Goal: Transaction & Acquisition: Purchase product/service

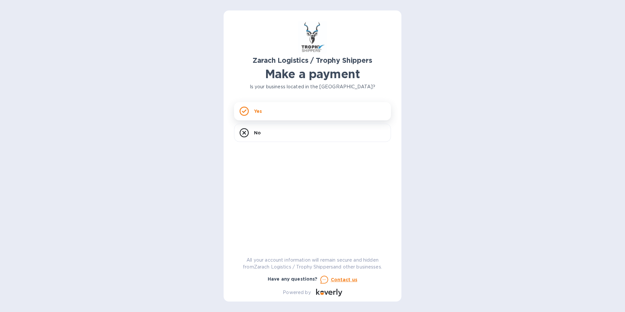
click at [286, 105] on div "Yes" at bounding box center [312, 111] width 157 height 18
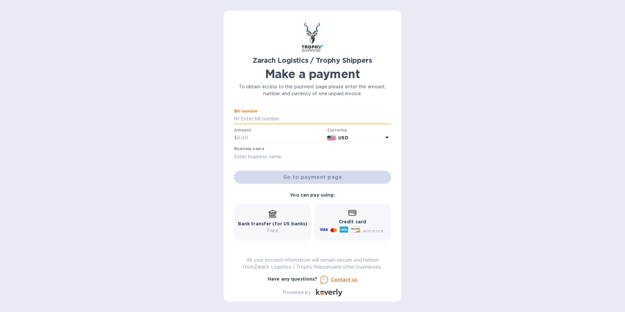
click at [288, 118] on input "text" at bounding box center [315, 119] width 152 height 10
type input "B00172124"
click at [244, 137] on input "text" at bounding box center [281, 138] width 88 height 10
type input "952.20"
click at [268, 159] on input "text" at bounding box center [312, 157] width 157 height 10
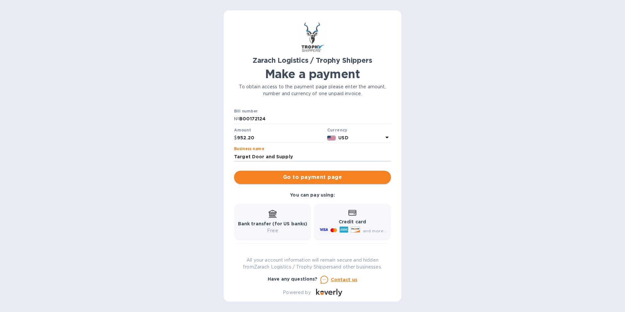
type input "Target Door and Supply"
click at [308, 179] on span "Go to payment page" at bounding box center [312, 177] width 146 height 8
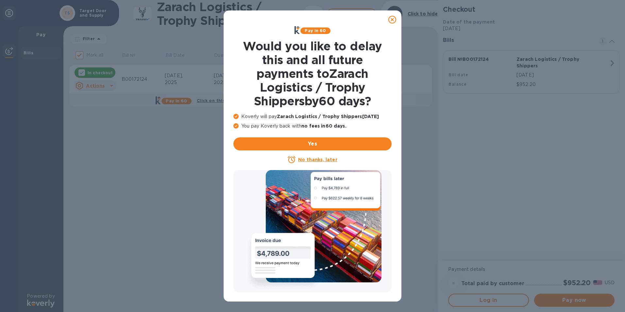
click at [308, 16] on icon at bounding box center [392, 20] width 8 height 8
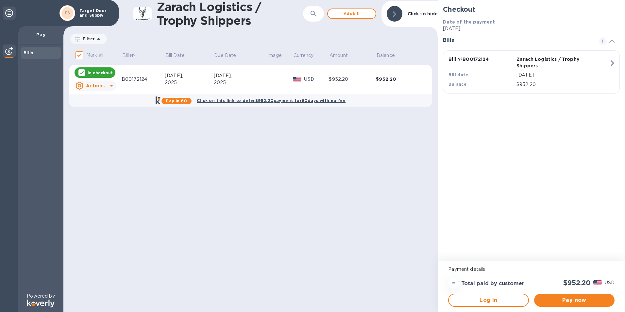
click at [98, 84] on u "Actions" at bounding box center [95, 85] width 19 height 5
click at [107, 111] on b "Open bill" at bounding box center [104, 112] width 22 height 5
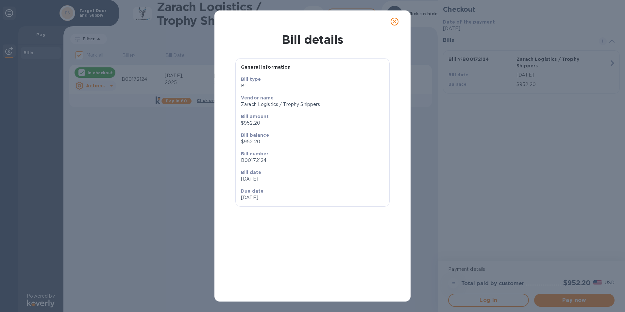
click at [308, 20] on icon "close" at bounding box center [394, 21] width 7 height 7
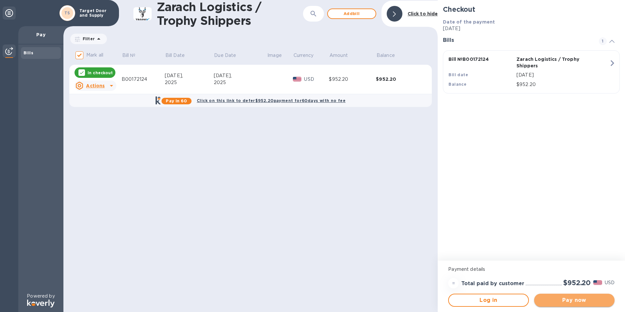
click at [308, 297] on span "Pay now" at bounding box center [574, 300] width 70 height 8
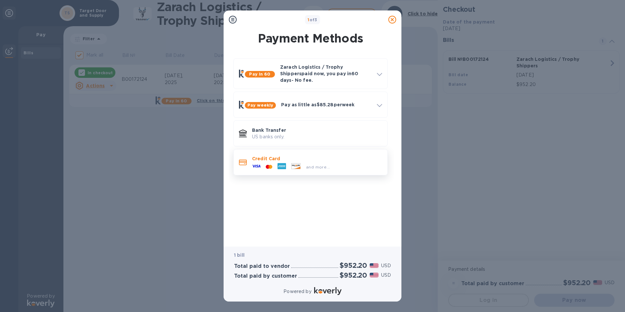
click at [252, 154] on div "Credit Card and more..." at bounding box center [316, 162] width 135 height 19
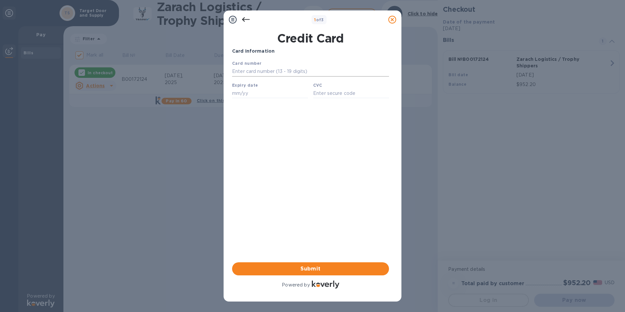
click at [259, 71] on input "text" at bounding box center [310, 72] width 157 height 10
type input "[CREDIT_CARD_NUMBER]"
click at [249, 91] on input "text" at bounding box center [270, 93] width 76 height 10
type input "04/28"
click at [308, 95] on input "text" at bounding box center [351, 93] width 76 height 10
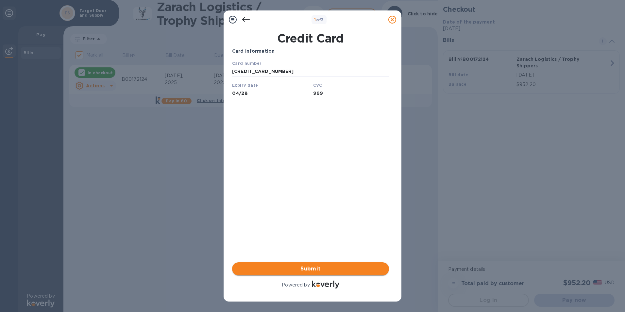
type input "969"
click at [308, 266] on span "Submit" at bounding box center [310, 269] width 146 height 8
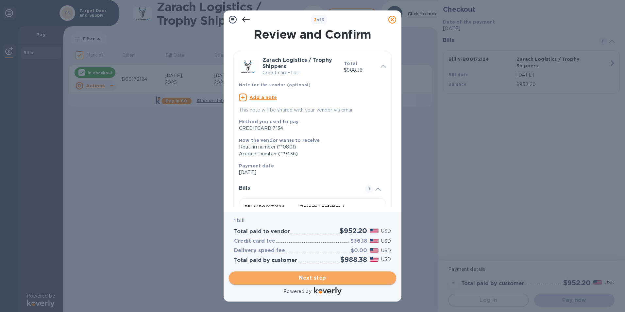
click at [308, 274] on span "Next step" at bounding box center [312, 278] width 157 height 8
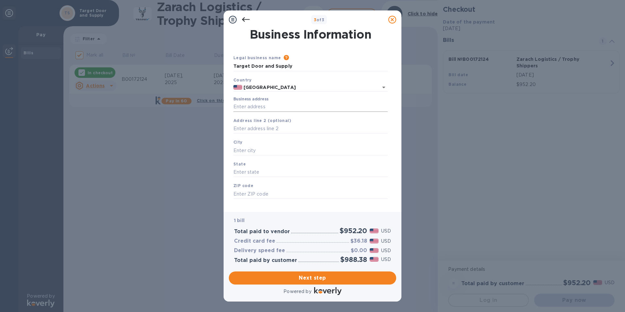
click at [257, 105] on input "Business address" at bounding box center [310, 107] width 154 height 10
type input "[STREET_ADDRESS]"
click at [257, 147] on input "text" at bounding box center [310, 150] width 154 height 10
type input "Ridgeland"
click at [244, 174] on input "text" at bounding box center [310, 172] width 154 height 10
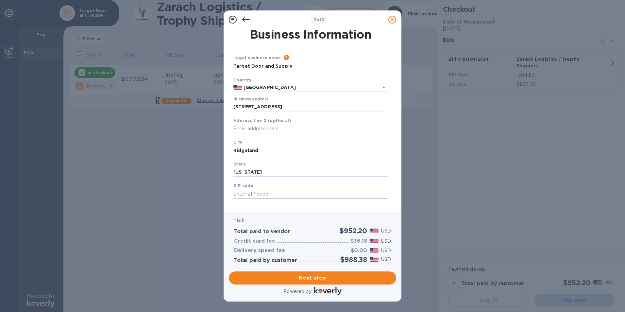
type input "[US_STATE]"
click at [251, 196] on input "text" at bounding box center [310, 194] width 154 height 10
type input "39157"
click at [292, 277] on span "Next step" at bounding box center [312, 278] width 157 height 8
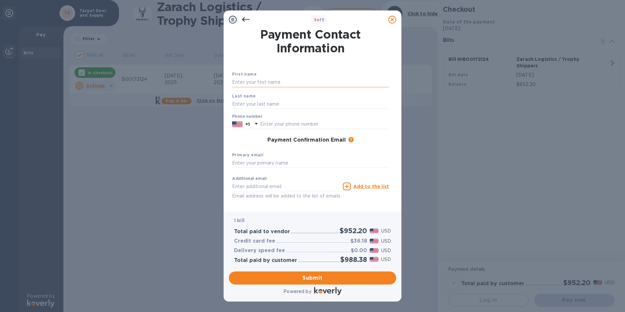
click at [275, 84] on input "text" at bounding box center [310, 82] width 157 height 10
click at [268, 84] on input "text" at bounding box center [310, 82] width 157 height 10
type input "[PERSON_NAME]"
click at [234, 105] on input "text" at bounding box center [310, 104] width 157 height 10
click at [284, 105] on input "[PERSON_NAME]" at bounding box center [310, 104] width 157 height 10
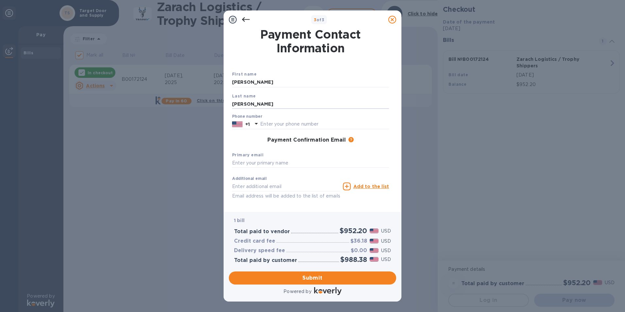
type input "[PERSON_NAME]"
click at [235, 140] on div "Payment Confirmation Email The added email addresses will be used to send the p…" at bounding box center [310, 140] width 157 height 7
click at [281, 124] on input "text" at bounding box center [324, 124] width 129 height 10
type input "6019412912"
type input "[PERSON_NAME][EMAIL_ADDRESS][DOMAIN_NAME]"
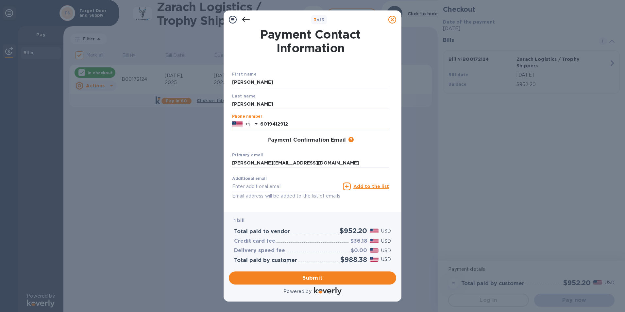
type input "[PERSON_NAME][EMAIL_ADDRESS][DOMAIN_NAME]"
click at [308, 282] on button "Submit" at bounding box center [312, 277] width 167 height 13
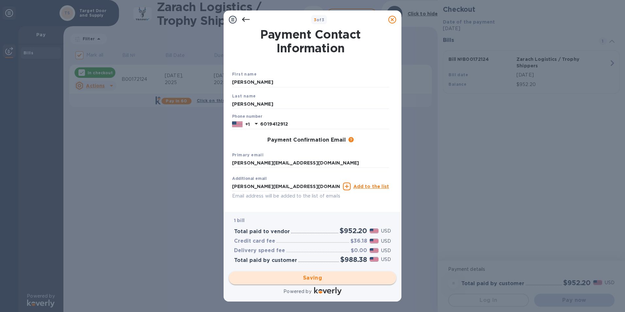
checkbox input "false"
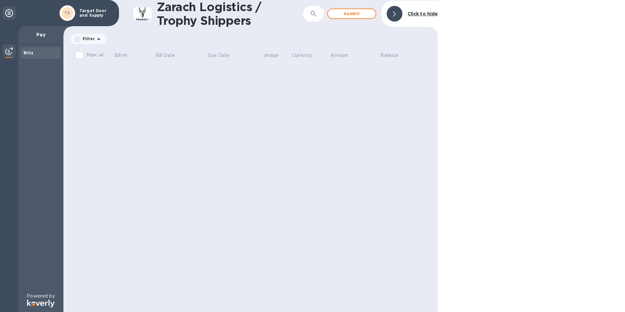
click at [8, 14] on icon at bounding box center [9, 13] width 8 height 8
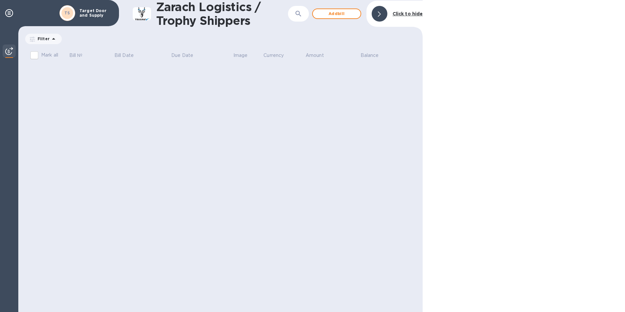
click at [308, 76] on div at bounding box center [524, 156] width 202 height 312
click at [308, 15] on b "Click to hide" at bounding box center [408, 13] width 30 height 5
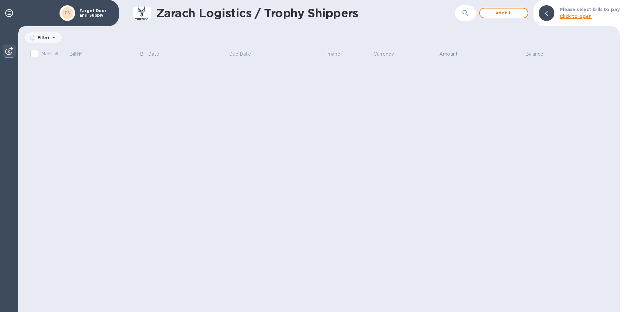
click at [308, 141] on div "Zarach Logistics / Trophy Shippers ​ Add bill Please select bills to pay Click …" at bounding box center [319, 156] width 602 height 312
click at [96, 7] on div "Target Door and Supply" at bounding box center [96, 13] width 39 height 12
click at [93, 13] on p "Target Door and Supply" at bounding box center [95, 13] width 33 height 9
click at [73, 14] on div "TS" at bounding box center [68, 13] width 16 height 16
click at [54, 38] on icon at bounding box center [54, 38] width 8 height 8
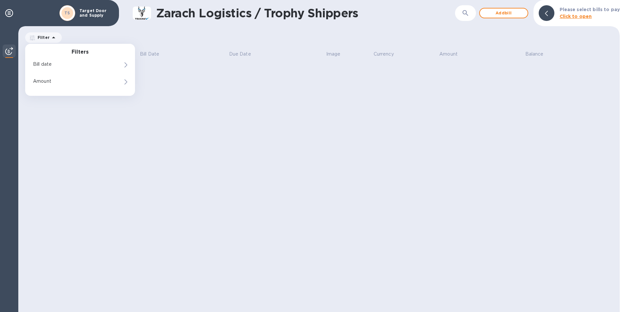
click at [156, 43] on div "Filter Filters Bill date Amount Amount" at bounding box center [319, 37] width 590 height 12
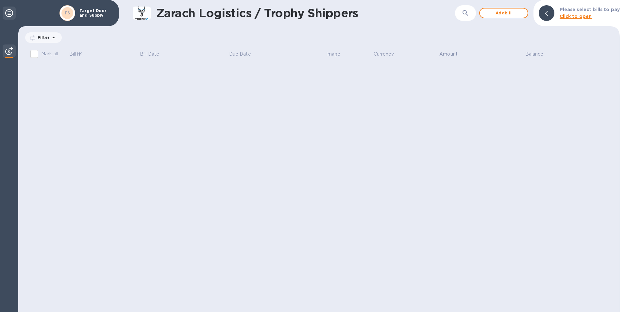
click at [12, 13] on icon at bounding box center [9, 13] width 8 height 8
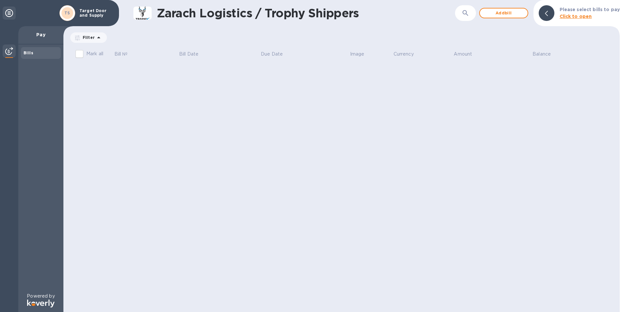
drag, startPoint x: 596, startPoint y: 56, endPoint x: 598, endPoint y: 11, distance: 45.1
click at [308, 55] on th "Balance" at bounding box center [571, 54] width 79 height 17
click at [308, 118] on div "Zarach Logistics / Trophy Shippers ​ Add bill Please select bills to pay Click …" at bounding box center [341, 156] width 556 height 312
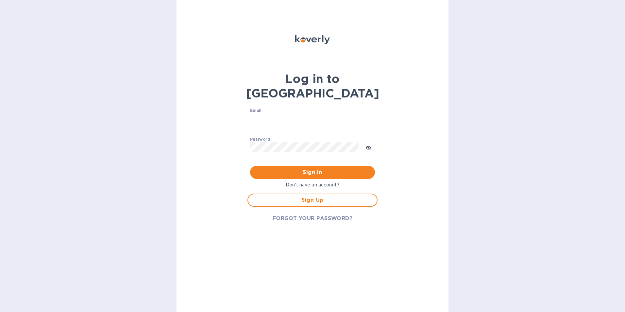
click at [298, 113] on input "Email" at bounding box center [312, 118] width 125 height 10
click at [404, 134] on div "Log in to Koverly Email ​ Password ​ Sign in Don't have an account? Sign Up FOR…" at bounding box center [313, 156] width 272 height 312
